Goal: Find specific page/section: Find specific page/section

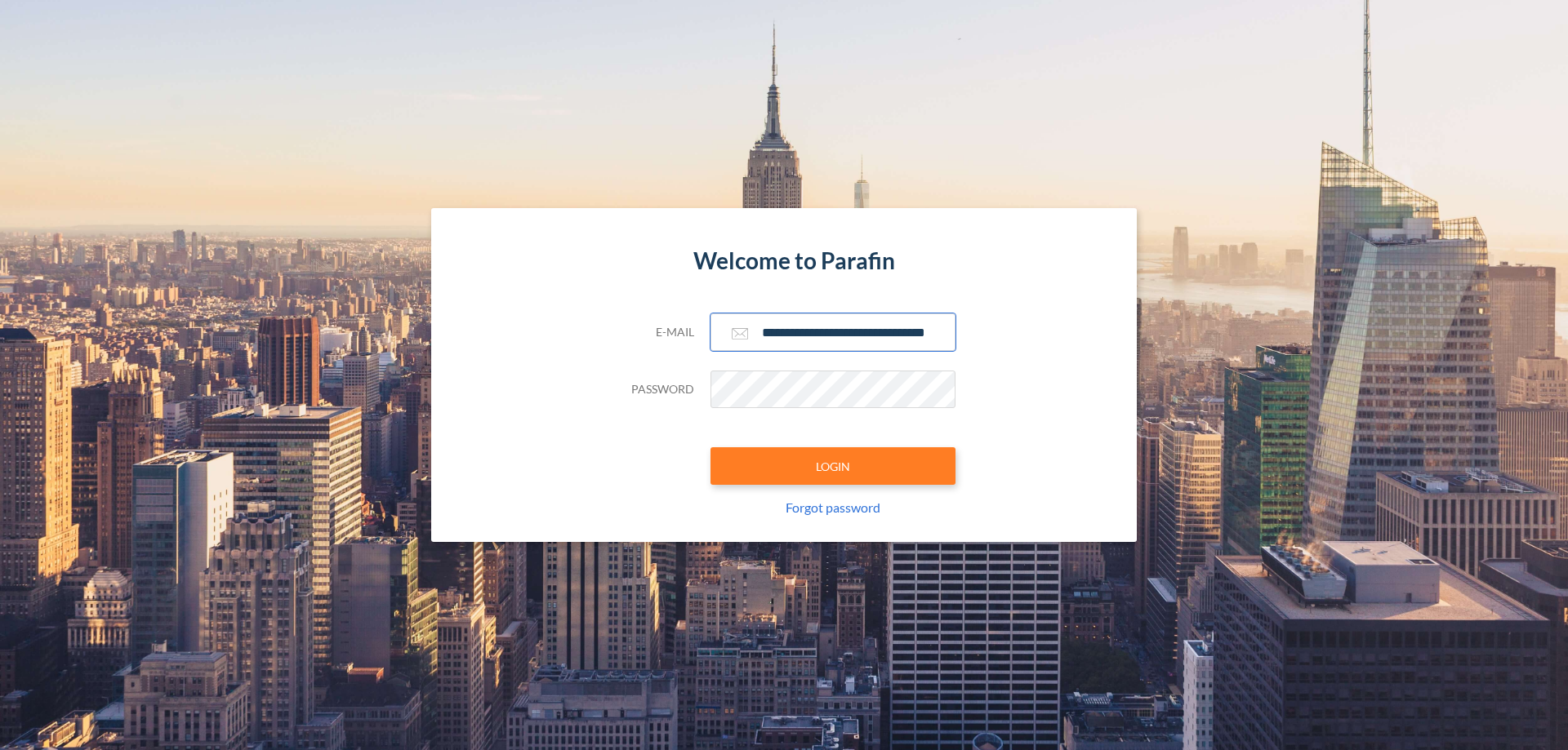
scroll to position [0, 26]
type input "**********"
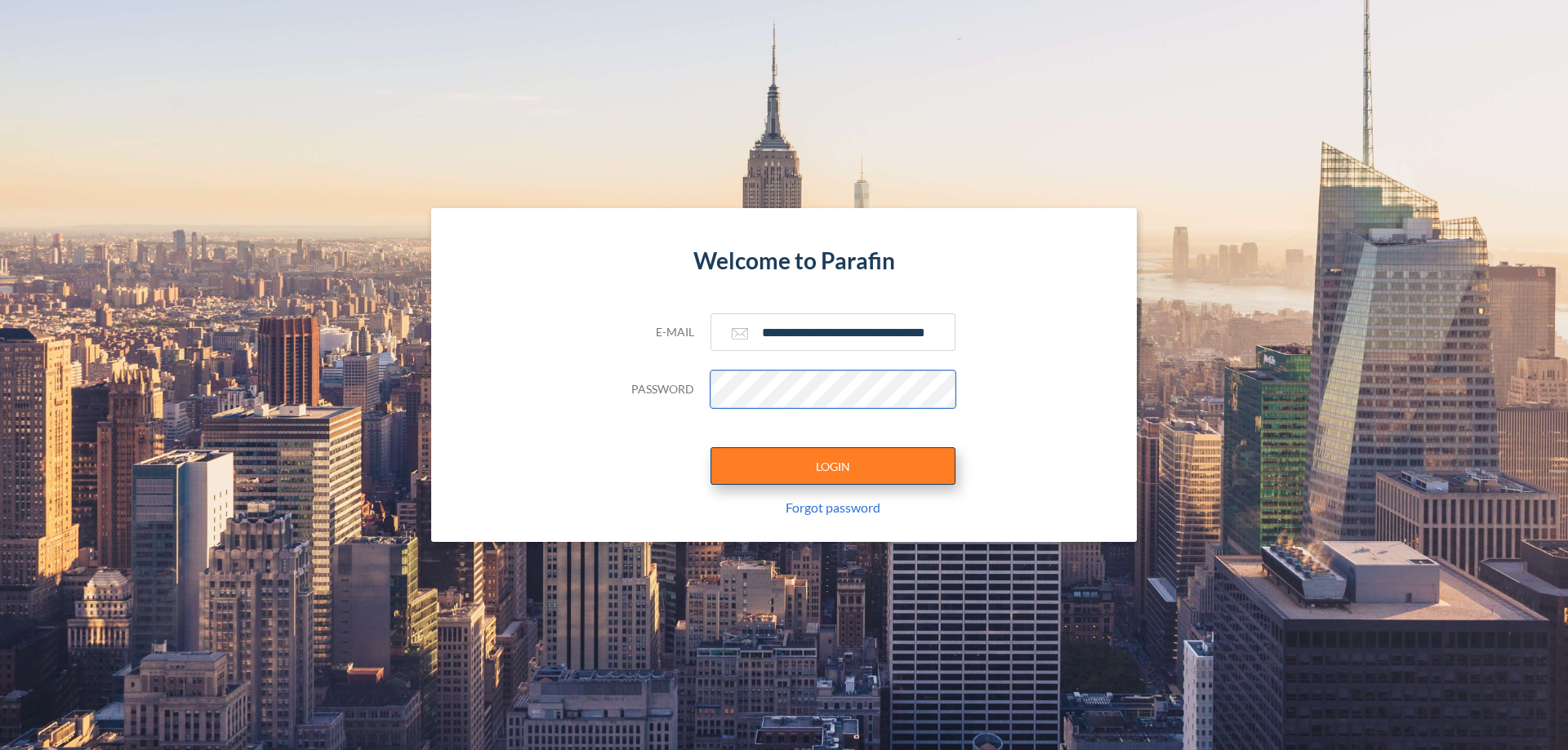
scroll to position [0, 0]
click at [833, 466] on button "LOGIN" at bounding box center [833, 466] width 245 height 38
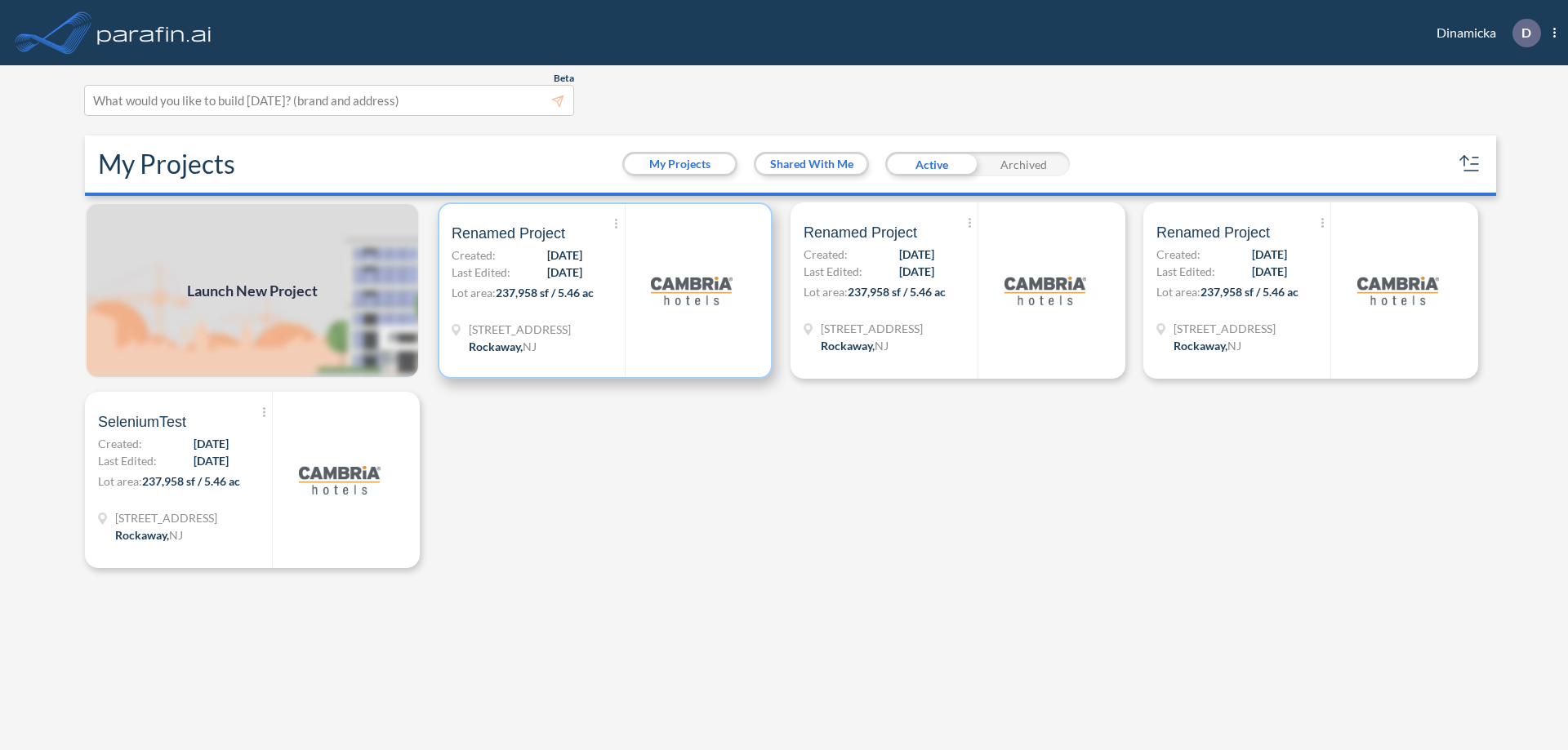
scroll to position [4, 0]
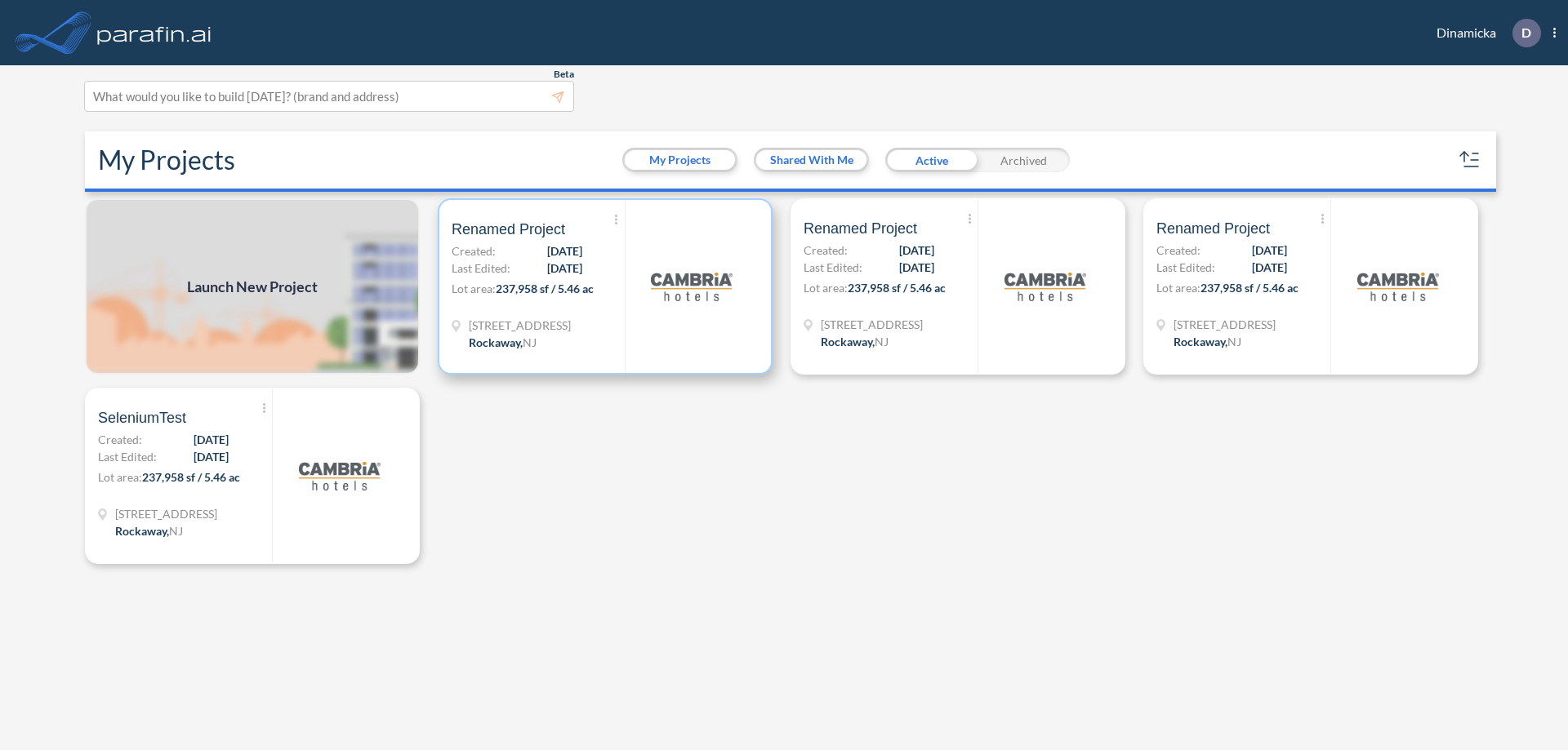
click at [605, 287] on p "Lot area: 237,958 sf / 5.46 ac" at bounding box center [537, 292] width 173 height 23
